Goal: Information Seeking & Learning: Find contact information

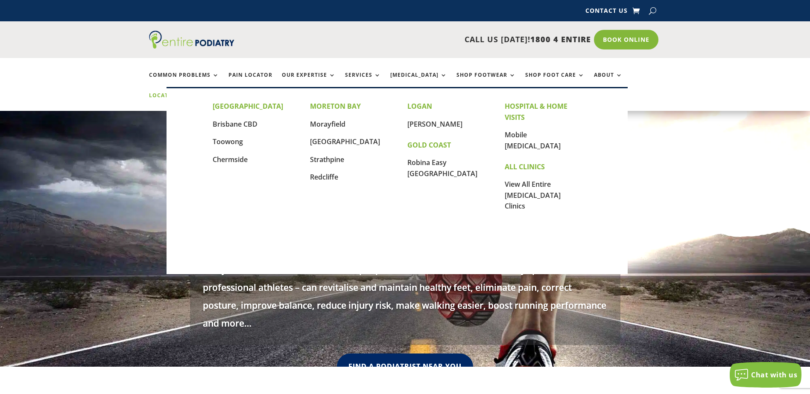
click at [192, 93] on link "Locations" at bounding box center [170, 102] width 43 height 18
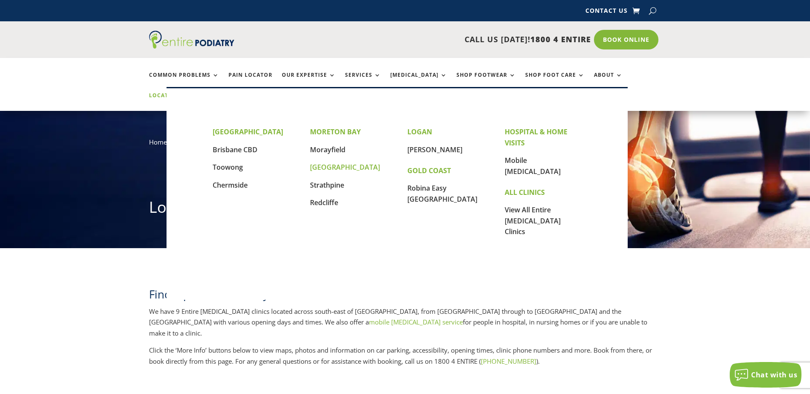
click at [333, 166] on link "[GEOGRAPHIC_DATA]" at bounding box center [345, 167] width 70 height 9
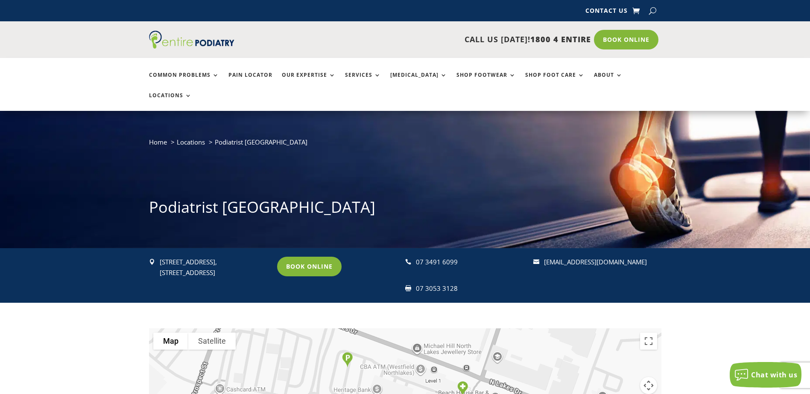
drag, startPoint x: 647, startPoint y: 241, endPoint x: 543, endPoint y: 246, distance: 104.3
click at [544, 257] on p "[EMAIL_ADDRESS][DOMAIN_NAME]" at bounding box center [599, 262] width 110 height 11
drag, startPoint x: 543, startPoint y: 246, endPoint x: 595, endPoint y: 239, distance: 52.0
copy link "[EMAIL_ADDRESS][DOMAIN_NAME]"
drag, startPoint x: 425, startPoint y: 269, endPoint x: 454, endPoint y: 269, distance: 28.6
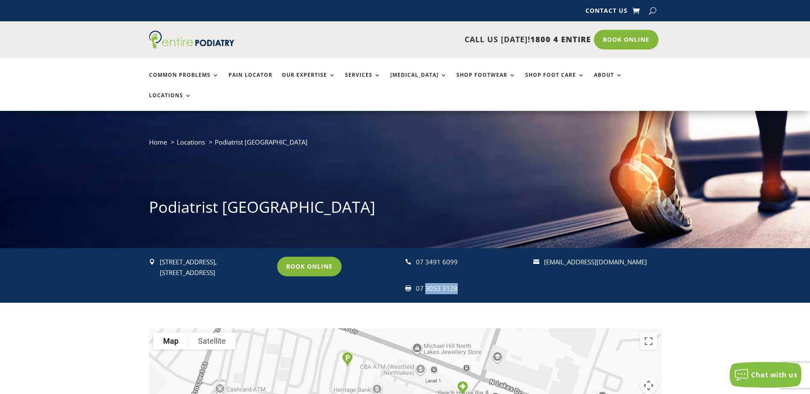
click at [454, 283] on div "07 3053 3128" at bounding box center [471, 288] width 110 height 11
drag, startPoint x: 454, startPoint y: 269, endPoint x: 446, endPoint y: 268, distance: 7.3
copy div "3053 3128"
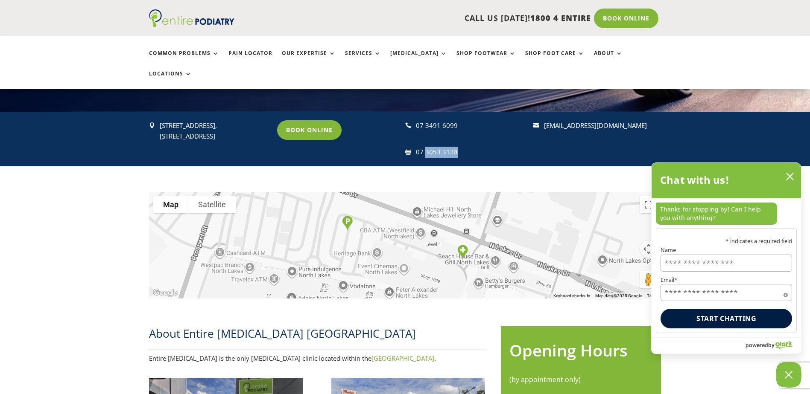
scroll to position [273, 0]
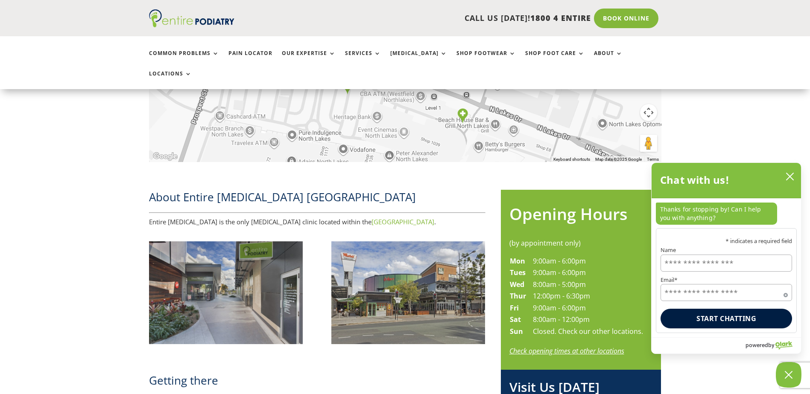
drag, startPoint x: 442, startPoint y: 200, endPoint x: 324, endPoint y: 202, distance: 117.4
click at [324, 217] on p "Entire Podiatry is the only podiatry clinic located within the Westfield North …" at bounding box center [317, 222] width 336 height 11
drag, startPoint x: 324, startPoint y: 202, endPoint x: 356, endPoint y: 200, distance: 31.2
copy link "Westfield North Lakes Shopping Centre"
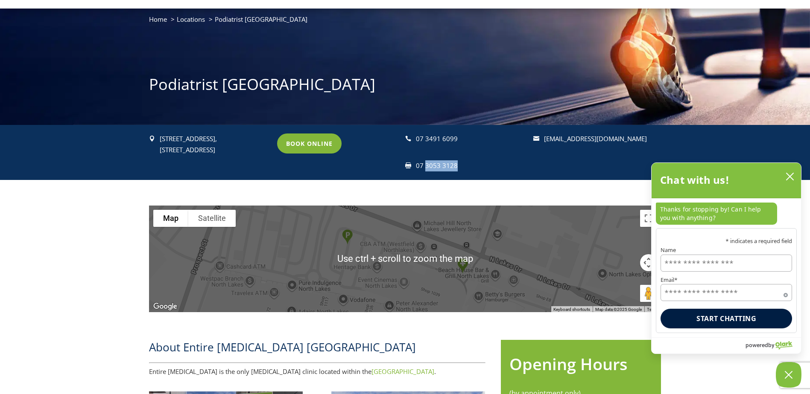
scroll to position [0, 0]
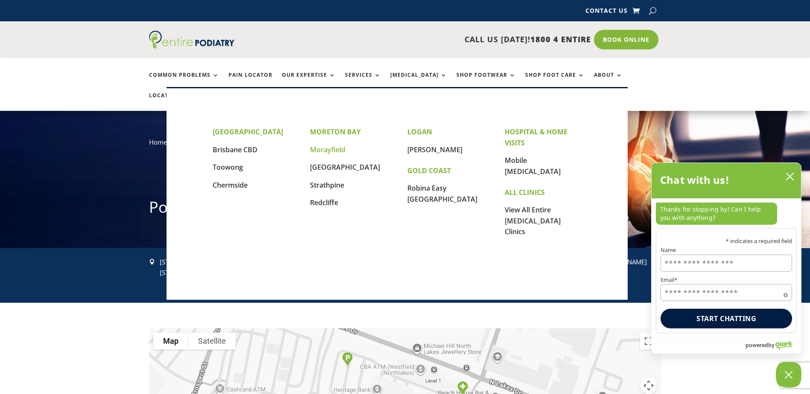
click at [318, 149] on link "Morayfield" at bounding box center [327, 149] width 35 height 9
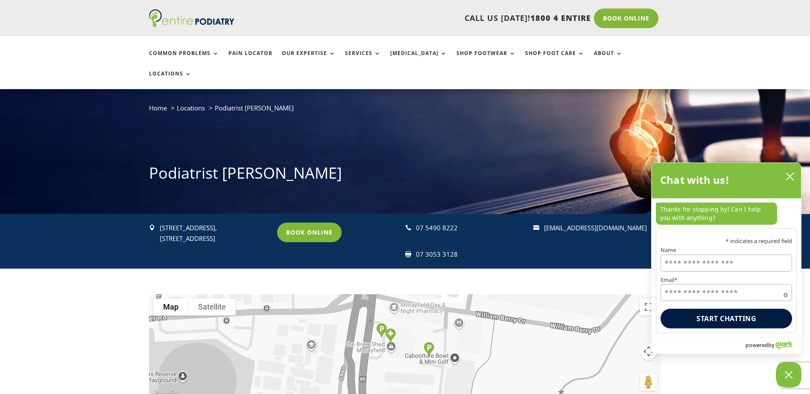
scroll to position [137, 0]
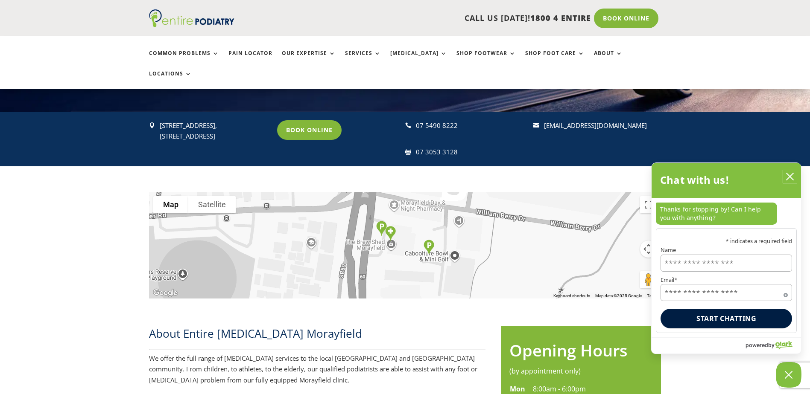
click at [788, 175] on icon "close chatbox" at bounding box center [789, 176] width 7 height 7
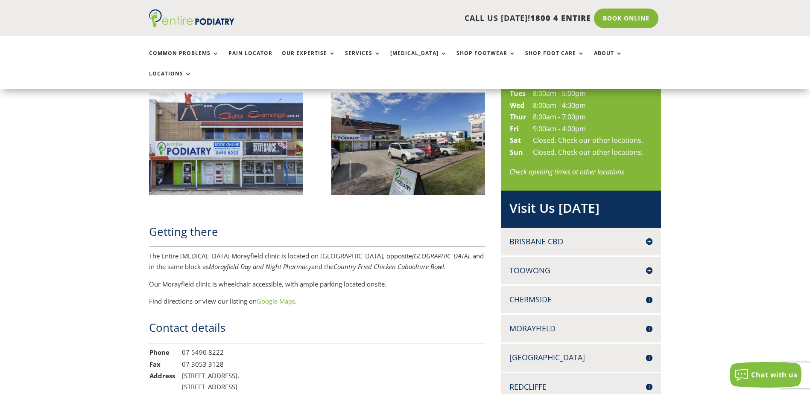
scroll to position [512, 0]
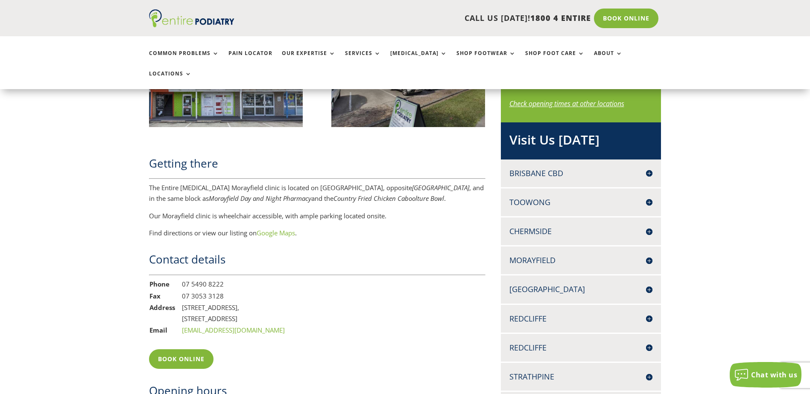
drag, startPoint x: 283, startPoint y: 312, endPoint x: 181, endPoint y: 310, distance: 102.4
click at [181, 325] on td "[EMAIL_ADDRESS][DOMAIN_NAME]" at bounding box center [233, 331] width 104 height 12
drag, startPoint x: 181, startPoint y: 310, endPoint x: 230, endPoint y: 306, distance: 49.7
copy link "[EMAIL_ADDRESS][DOMAIN_NAME]"
drag, startPoint x: 222, startPoint y: 264, endPoint x: 191, endPoint y: 267, distance: 31.7
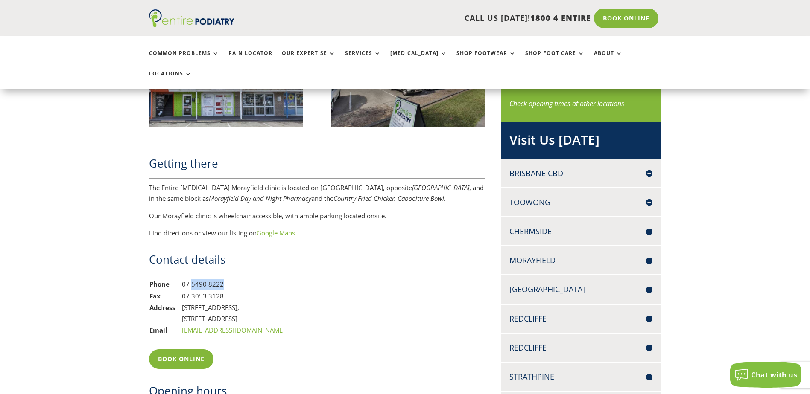
click at [191, 279] on td "07 5490 8222" at bounding box center [233, 285] width 104 height 12
drag, startPoint x: 191, startPoint y: 267, endPoint x: 205, endPoint y: 265, distance: 14.7
copy td "5490 8222"
drag, startPoint x: 191, startPoint y: 277, endPoint x: 225, endPoint y: 277, distance: 34.1
click at [225, 291] on td "07 3053 3128" at bounding box center [233, 297] width 104 height 12
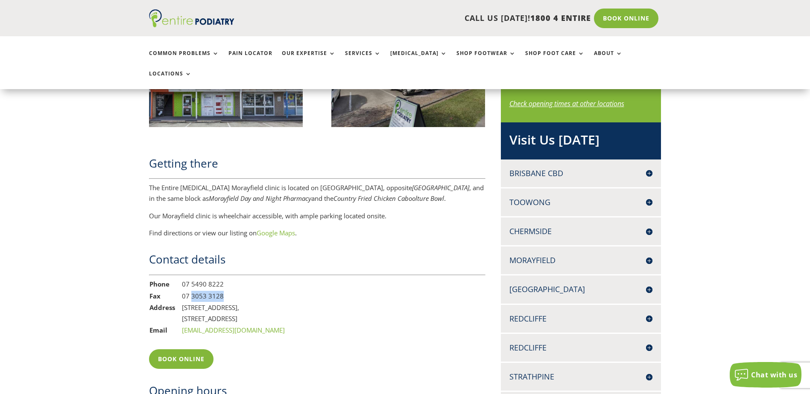
drag, startPoint x: 225, startPoint y: 277, endPoint x: 218, endPoint y: 276, distance: 6.9
copy td "3053 3128"
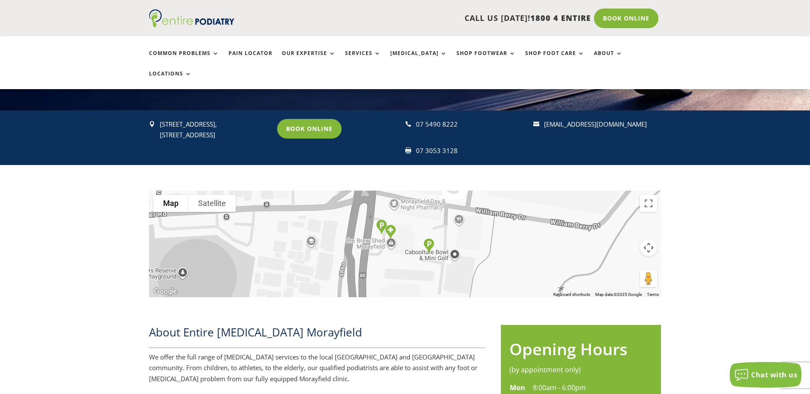
scroll to position [137, 0]
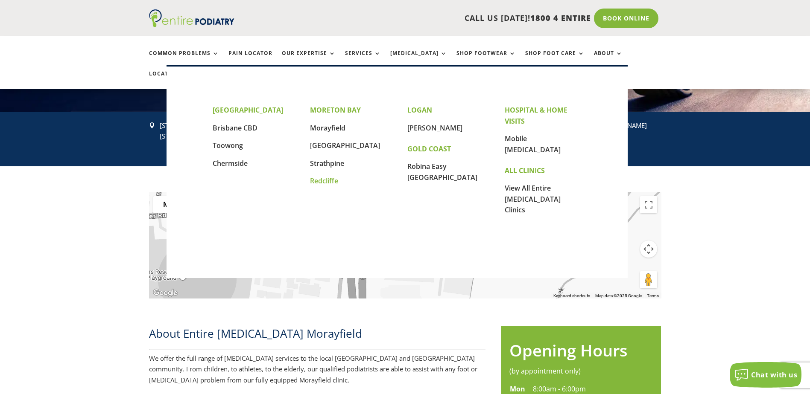
click at [321, 179] on link "Redcliffe" at bounding box center [324, 180] width 28 height 9
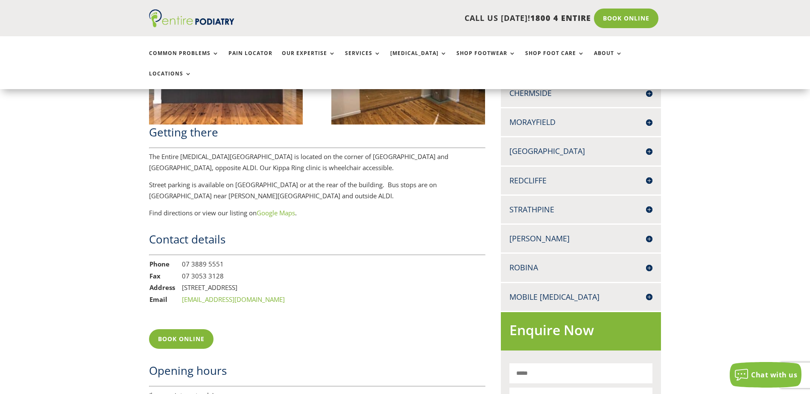
scroll to position [649, 0]
drag, startPoint x: 191, startPoint y: 257, endPoint x: 220, endPoint y: 257, distance: 29.5
click at [220, 270] on td "07 3053 3128" at bounding box center [233, 276] width 104 height 12
drag, startPoint x: 220, startPoint y: 257, endPoint x: 215, endPoint y: 257, distance: 5.1
copy td "3053 3128"
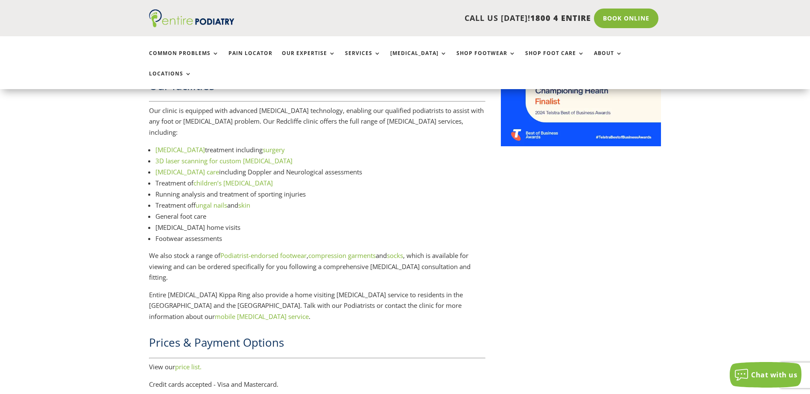
scroll to position [1093, 0]
click at [627, 49] on ul "Common Problems Pain Locator Our Expertise Services Orthotics Shop Footwear Sho…" at bounding box center [405, 62] width 522 height 53
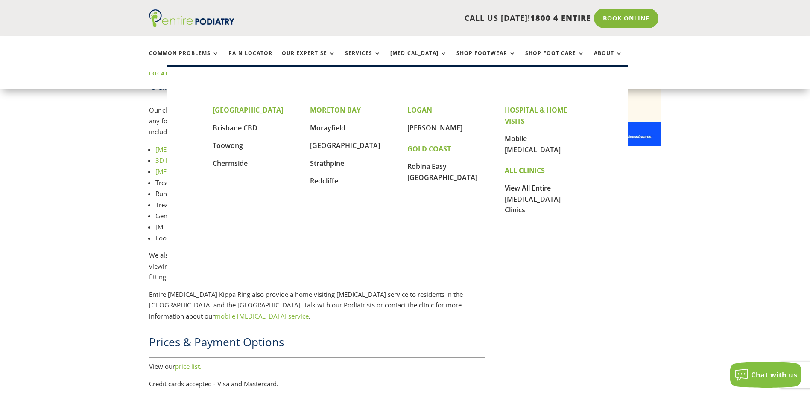
click at [192, 71] on link "Locations" at bounding box center [170, 80] width 43 height 18
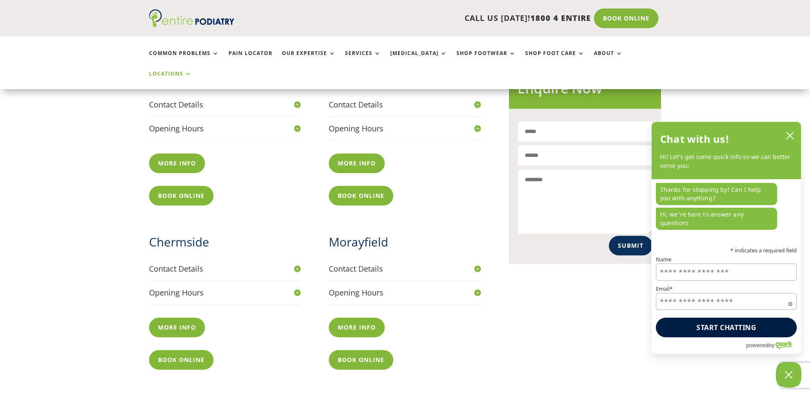
scroll to position [512, 0]
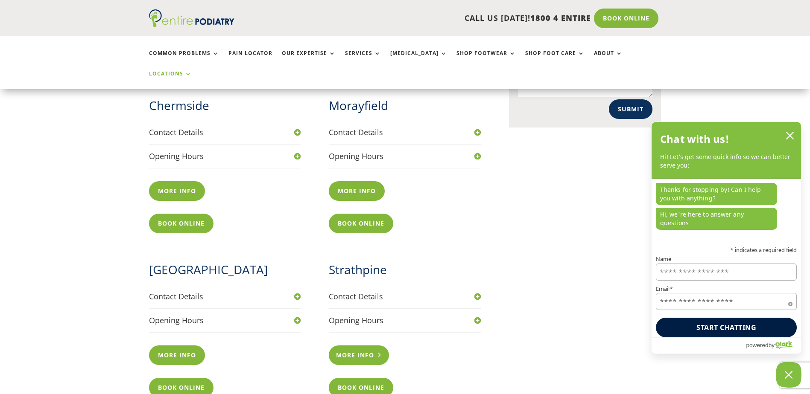
click at [365, 346] on link "More info" at bounding box center [359, 356] width 60 height 20
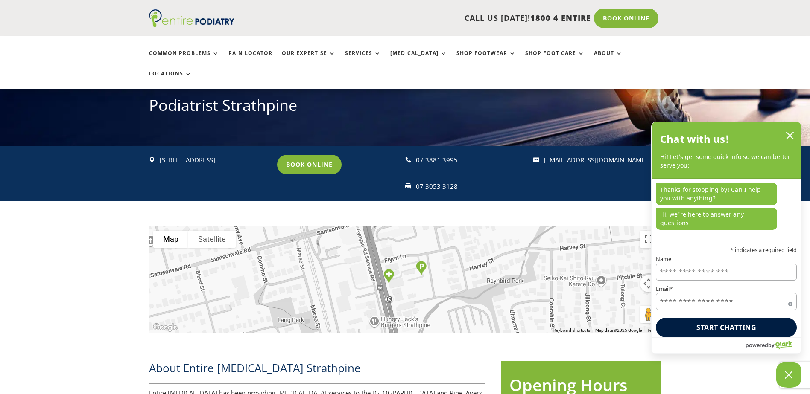
scroll to position [102, 0]
